Goal: Use online tool/utility: Utilize a website feature to perform a specific function

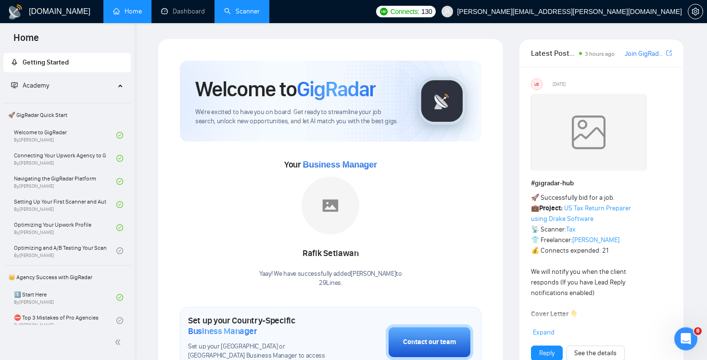
click at [241, 15] on link "Scanner" at bounding box center [242, 11] width 36 height 8
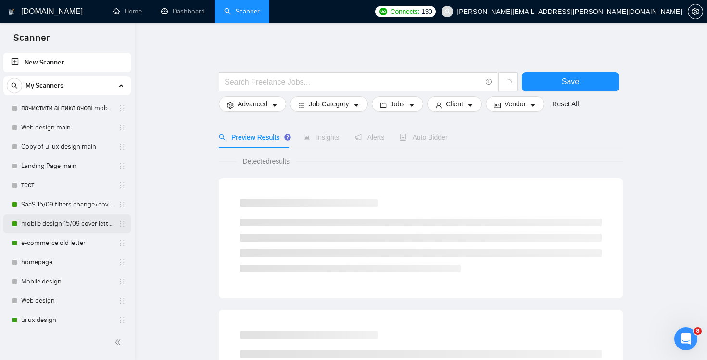
click at [52, 232] on link "mobile design 15/09 cover letter another first part" at bounding box center [66, 223] width 91 height 19
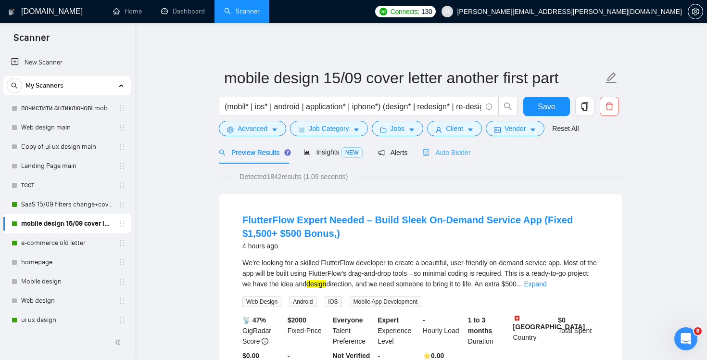
click at [453, 159] on div "Auto Bidder" at bounding box center [447, 152] width 48 height 23
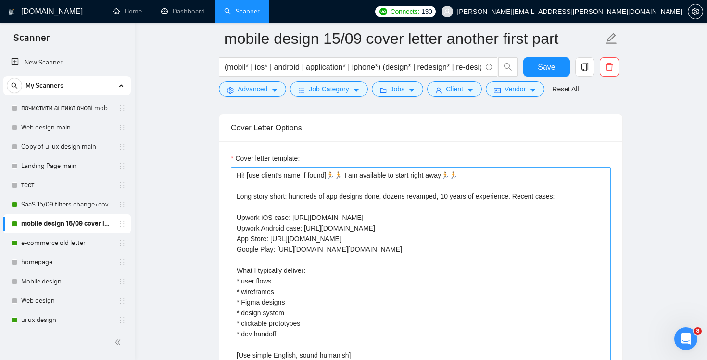
scroll to position [1023, 0]
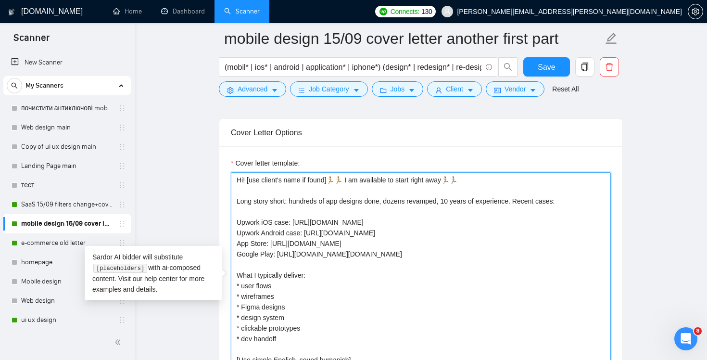
drag, startPoint x: 333, startPoint y: 179, endPoint x: 472, endPoint y: 176, distance: 138.6
click at [472, 176] on textarea "Hi! [use client's name if found]🏃🏃 I am available to start right away🏃🏃 Long st…" at bounding box center [421, 280] width 380 height 217
click at [388, 204] on textarea "Hi! [use client's name if found]🏃🏃 I am available to start right away🏃🏃 Long st…" at bounding box center [421, 280] width 380 height 217
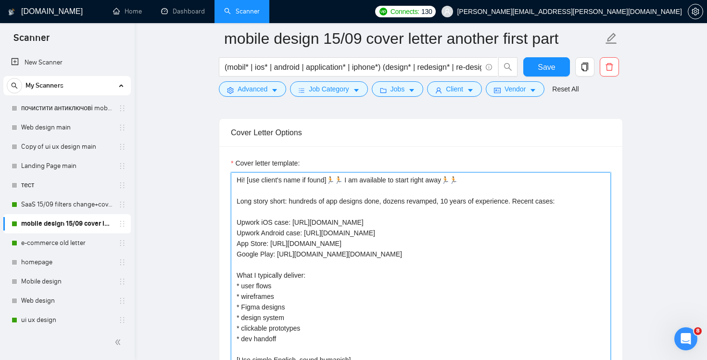
drag, startPoint x: 332, startPoint y: 177, endPoint x: 412, endPoint y: 221, distance: 91.3
click at [412, 223] on textarea "Hi! [use client's name if found]🏃🏃 I am available to start right away🏃🏃 Long st…" at bounding box center [421, 280] width 380 height 217
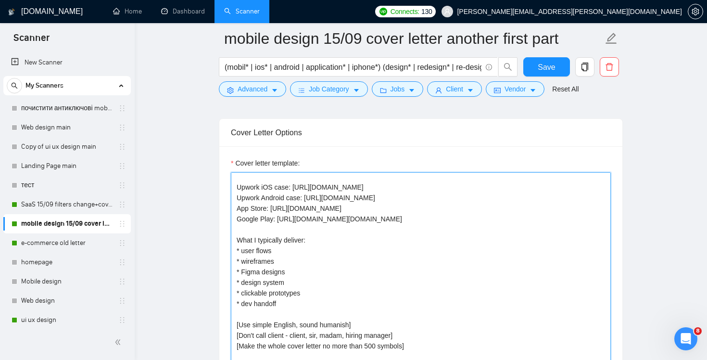
scroll to position [34, 0]
click at [507, 219] on textarea "Hi! [use client's name if found]🏃🏃 I am available to start right away🏃🏃 Long st…" at bounding box center [421, 280] width 380 height 217
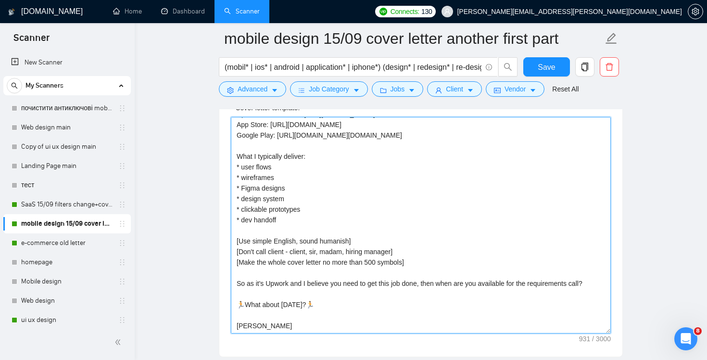
scroll to position [1090, 0]
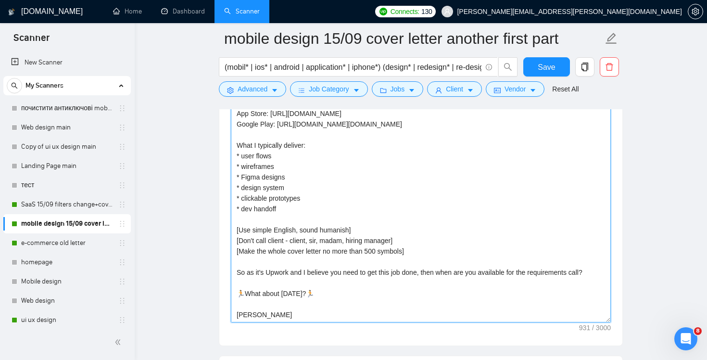
drag, startPoint x: 286, startPoint y: 269, endPoint x: 215, endPoint y: 261, distance: 71.3
click at [215, 260] on main "mobile design 15/09 cover letter another first part (mobil* | ios* | android | …" at bounding box center [421, 266] width 542 height 2635
